Goal: Find contact information: Find contact information

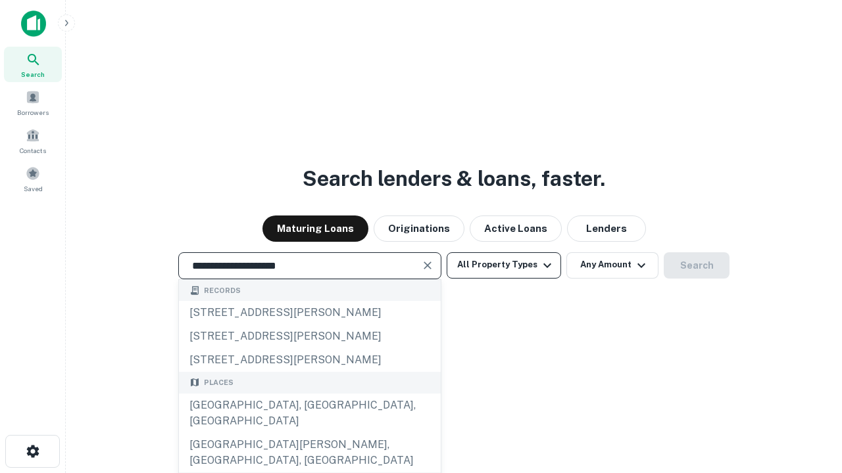
type input "**********"
click at [504, 265] on button "All Property Types" at bounding box center [504, 266] width 114 height 26
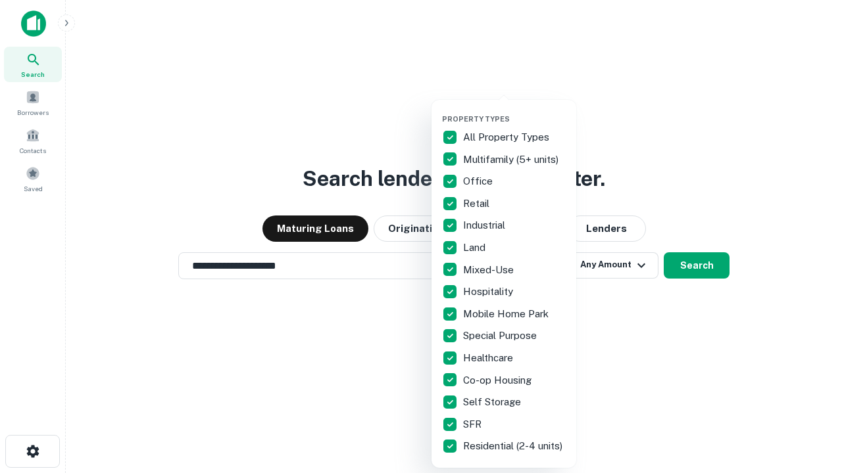
click at [514, 110] on button "button" at bounding box center [514, 110] width 145 height 1
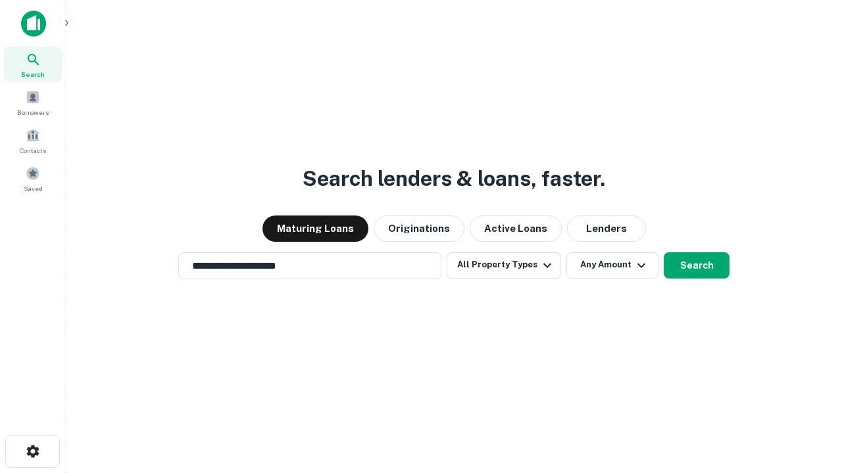
scroll to position [20, 0]
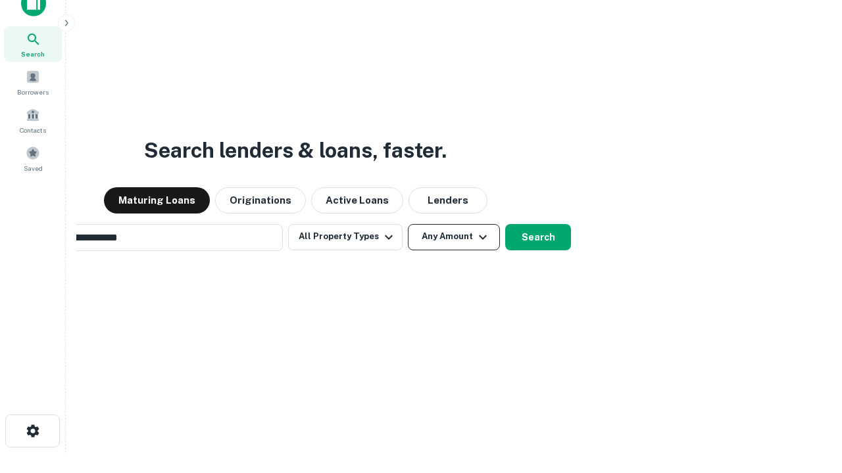
click at [408, 224] on button "Any Amount" at bounding box center [454, 237] width 92 height 26
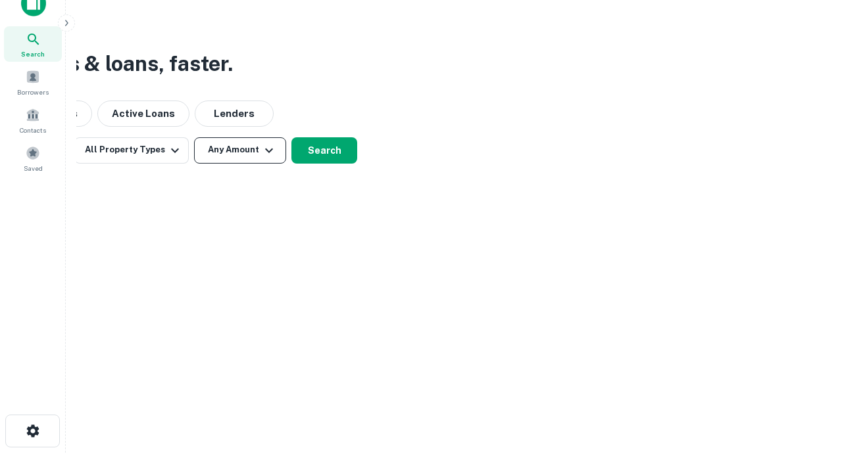
scroll to position [21, 0]
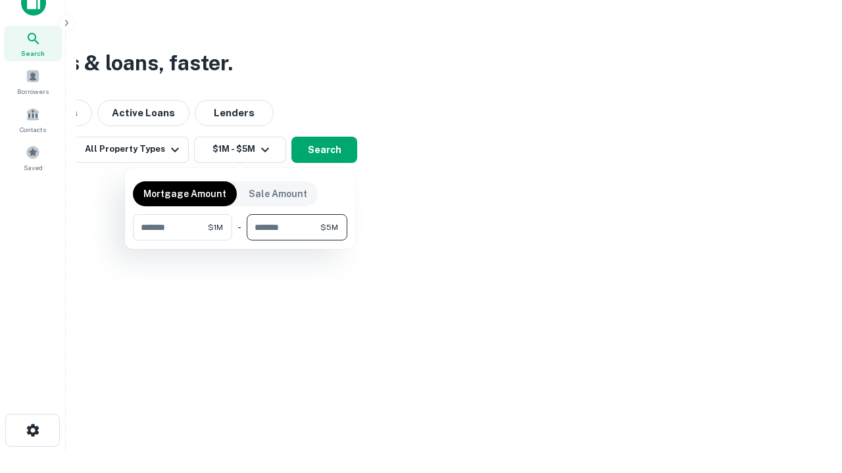
type input "*******"
click at [240, 241] on button "button" at bounding box center [240, 241] width 214 height 1
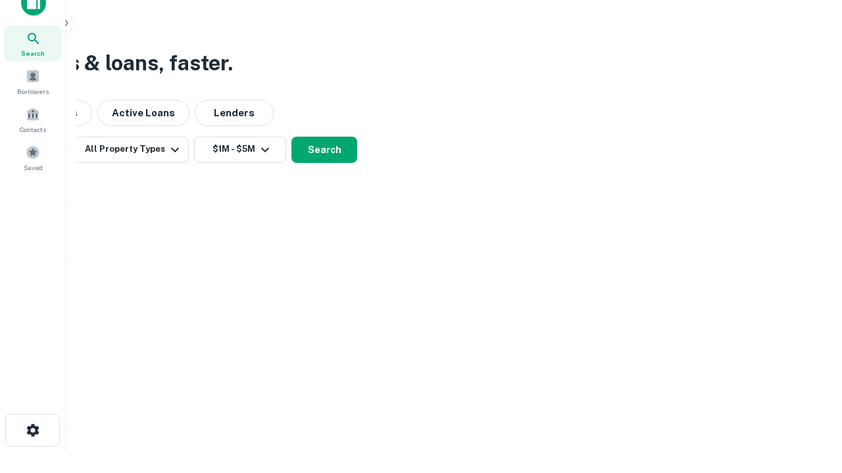
scroll to position [20, 0]
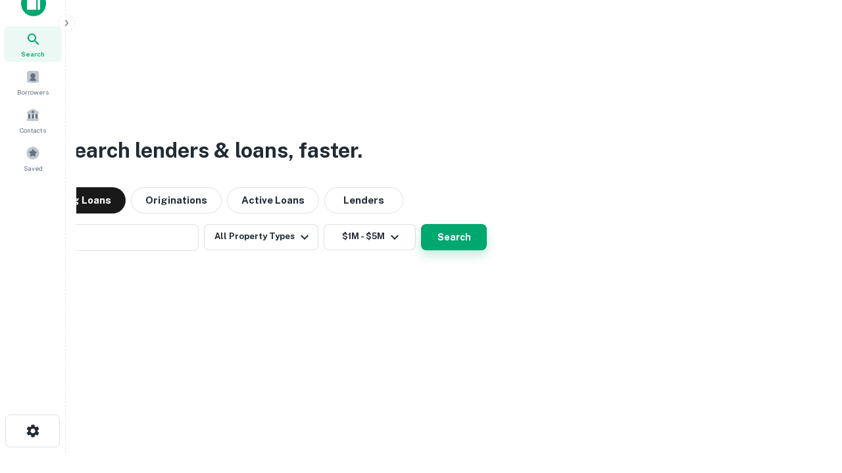
click at [421, 224] on button "Search" at bounding box center [454, 237] width 66 height 26
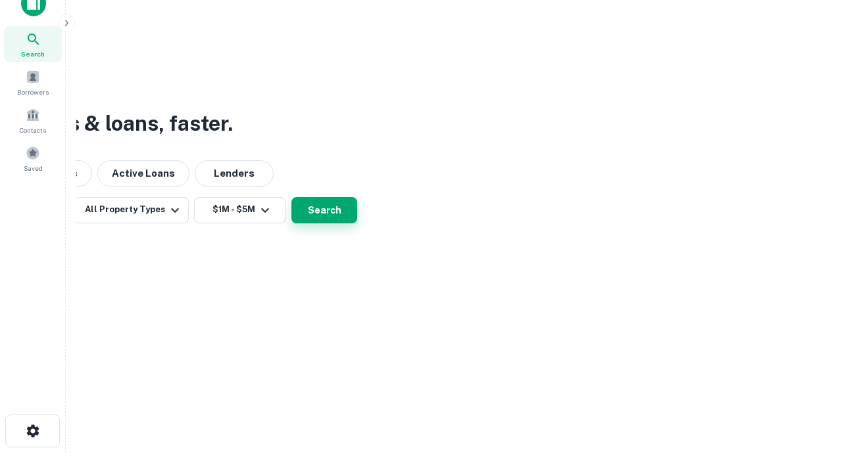
scroll to position [21, 0]
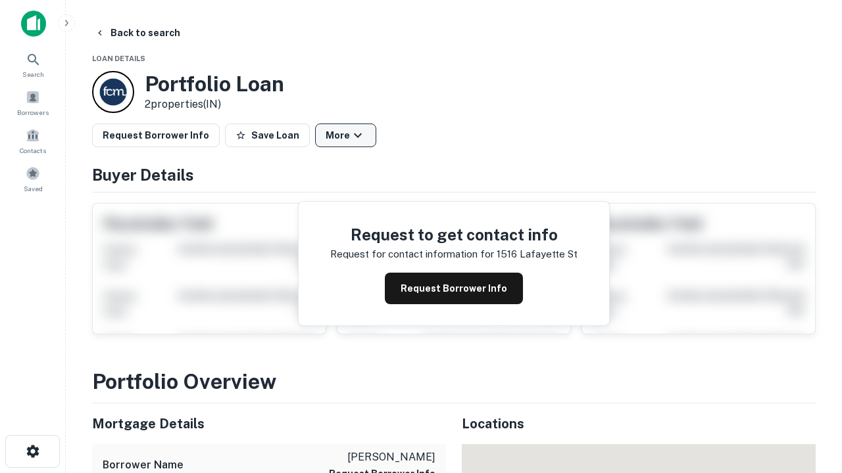
click at [345, 135] on button "More" at bounding box center [345, 136] width 61 height 24
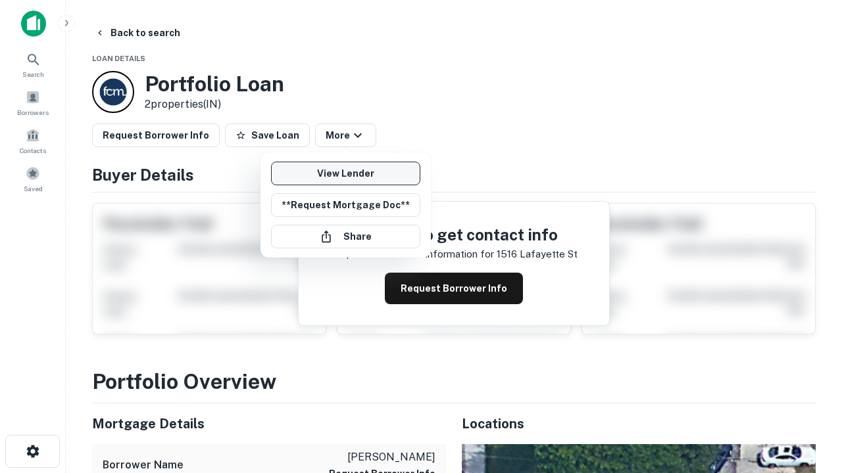
click at [345, 174] on link "View Lender" at bounding box center [345, 174] width 149 height 24
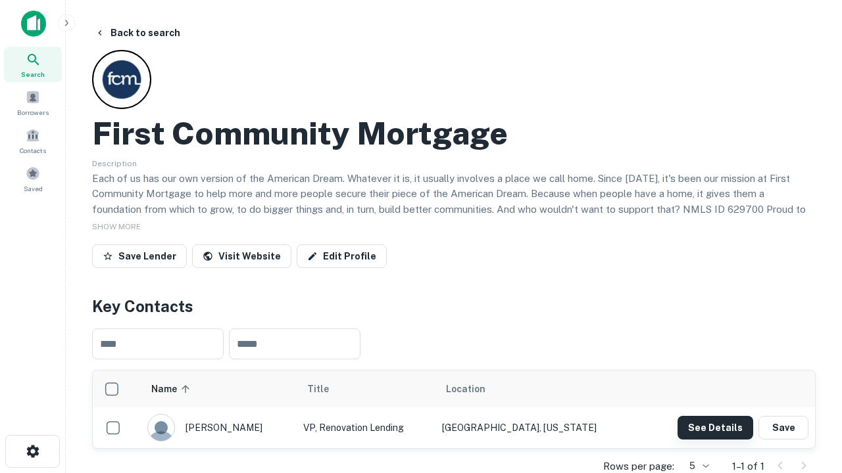
click at [715, 427] on button "See Details" at bounding box center [715, 428] width 76 height 24
click at [32, 452] on icon "button" at bounding box center [33, 452] width 16 height 16
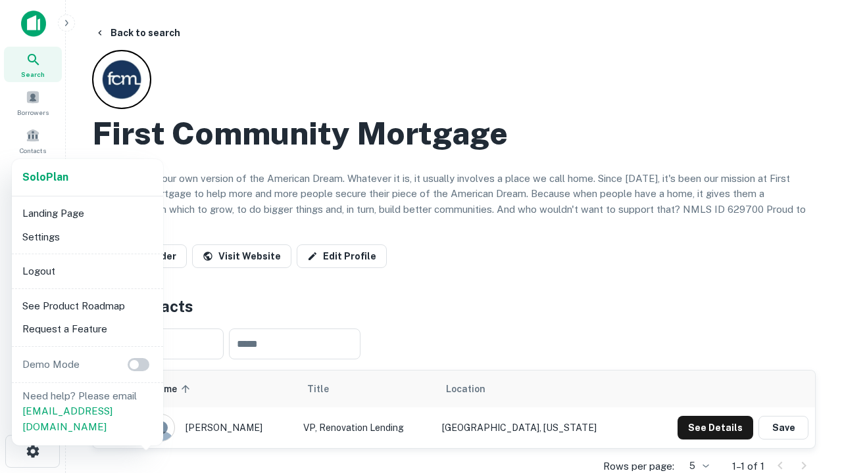
click at [87, 271] on li "Logout" at bounding box center [87, 272] width 141 height 24
